Goal: Task Accomplishment & Management: Manage account settings

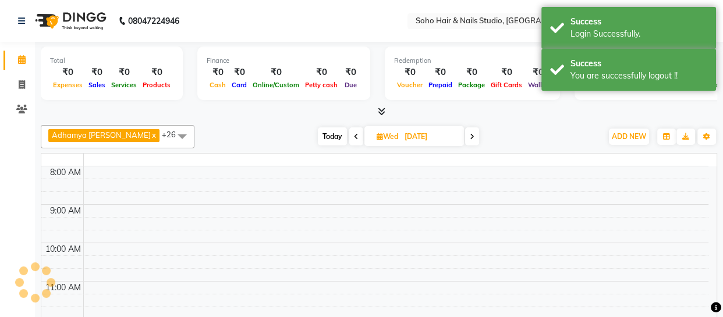
select select "en"
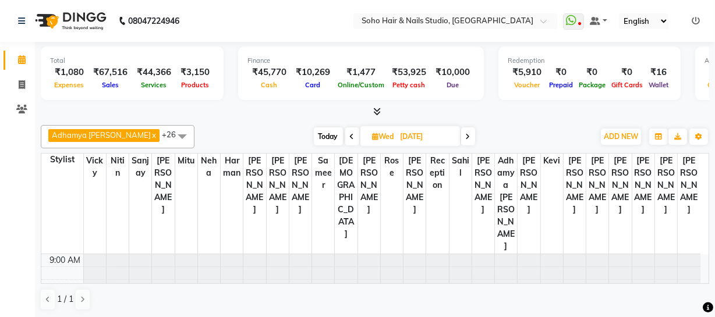
click at [171, 136] on span at bounding box center [182, 136] width 23 height 22
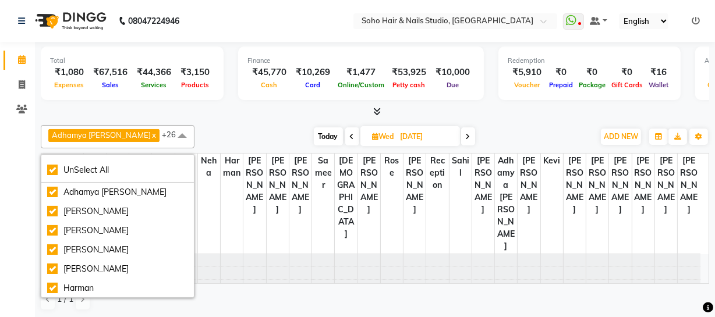
click at [217, 126] on div "Adhamya [PERSON_NAME] x [PERSON_NAME] x [PERSON_NAME] x [PERSON_NAME] x [PERSON…" at bounding box center [375, 136] width 669 height 23
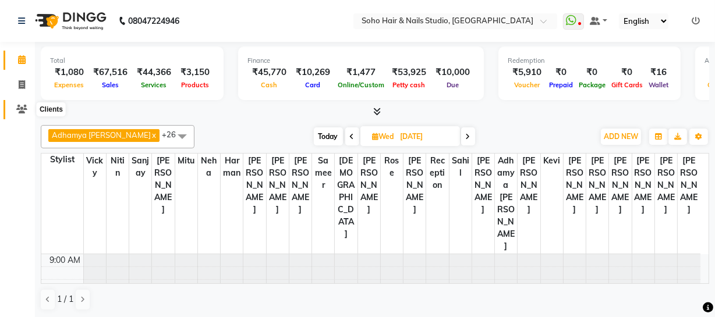
click at [23, 109] on icon at bounding box center [21, 109] width 11 height 9
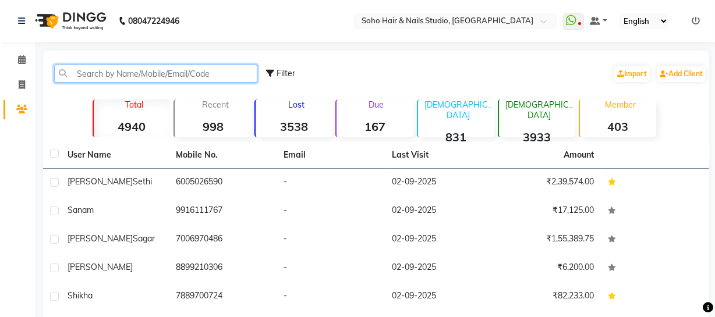
click at [99, 67] on input "text" at bounding box center [155, 74] width 203 height 18
click at [698, 23] on icon at bounding box center [696, 21] width 8 height 8
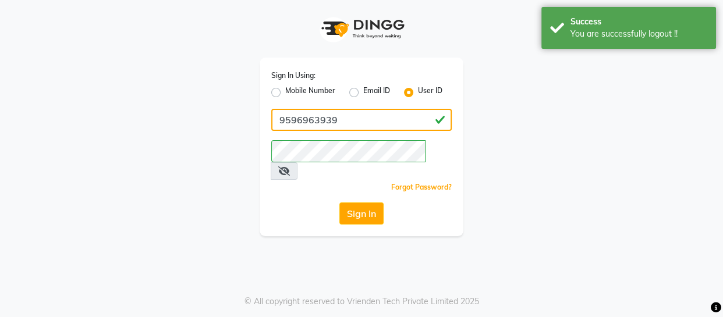
click at [370, 122] on input "9596963939" at bounding box center [361, 120] width 181 height 22
type input "SOHOSTUDIO"
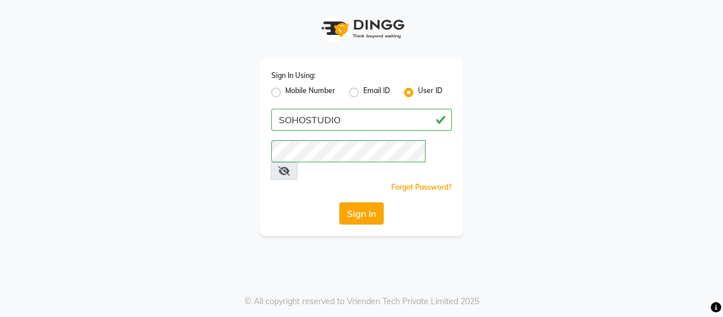
click at [379, 203] on button "Sign In" at bounding box center [362, 214] width 44 height 22
